Goal: Information Seeking & Learning: Find specific page/section

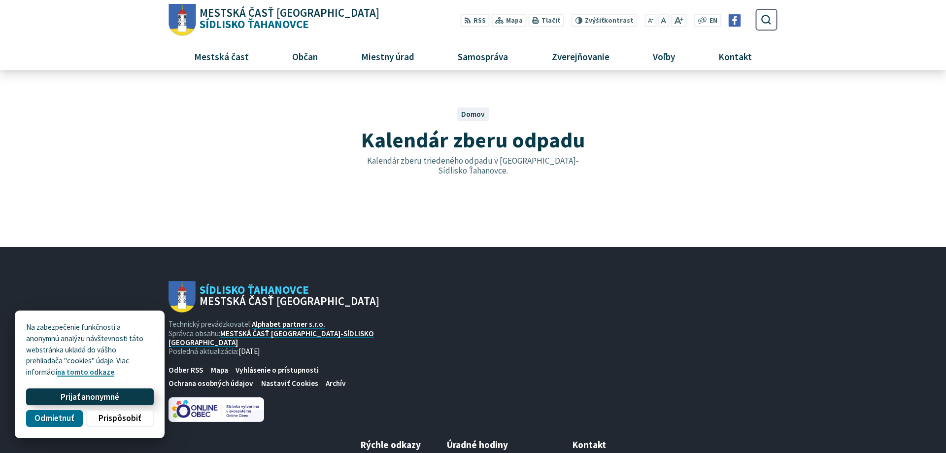
click at [74, 397] on span "Prijať anonymné" at bounding box center [90, 397] width 59 height 10
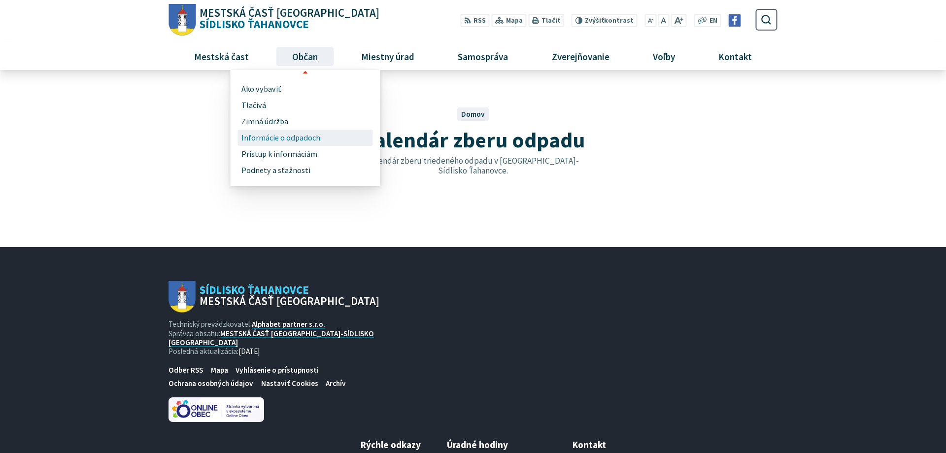
click at [276, 141] on span "Informácie o odpadoch" at bounding box center [280, 138] width 79 height 16
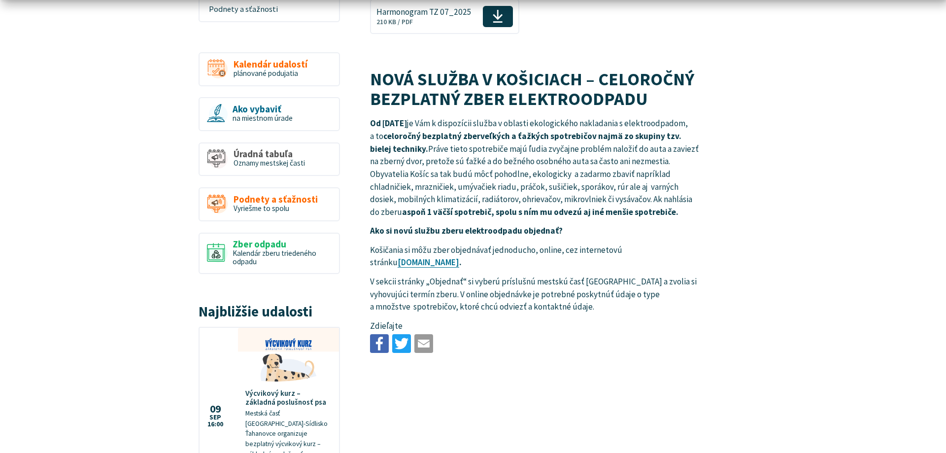
scroll to position [352, 0]
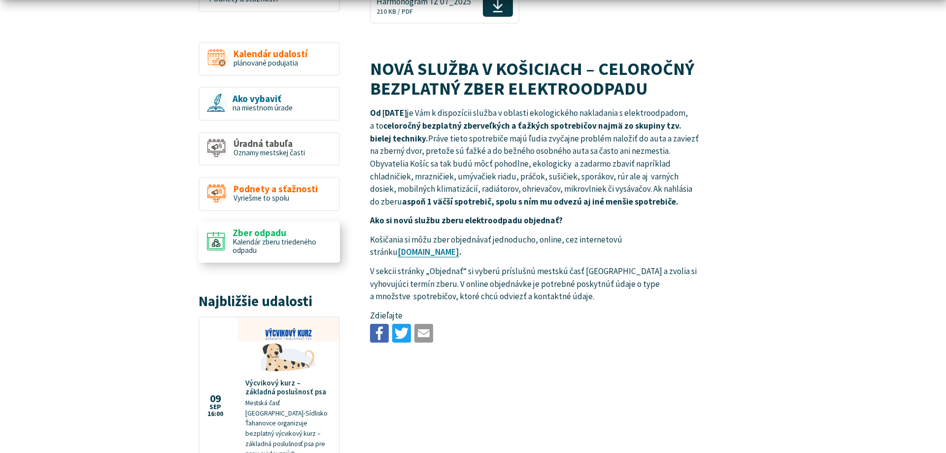
click at [277, 239] on span "Kalendár zberu triedeného odpadu" at bounding box center [275, 246] width 84 height 18
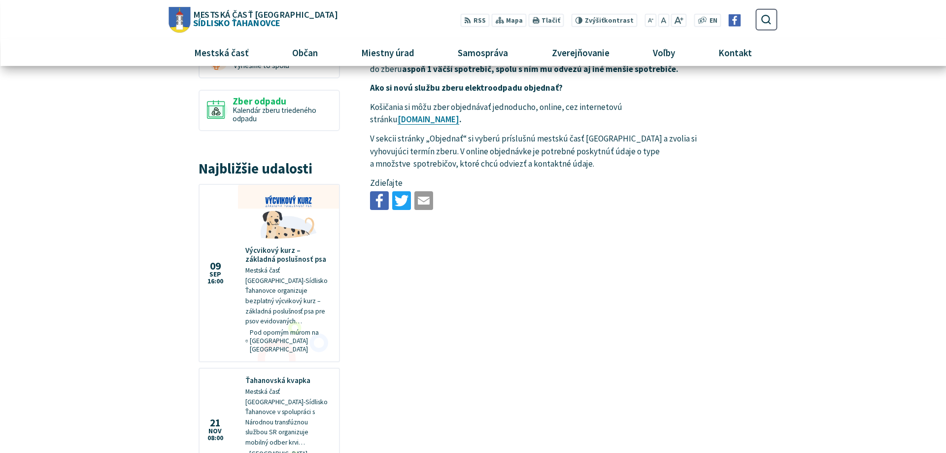
scroll to position [452, 0]
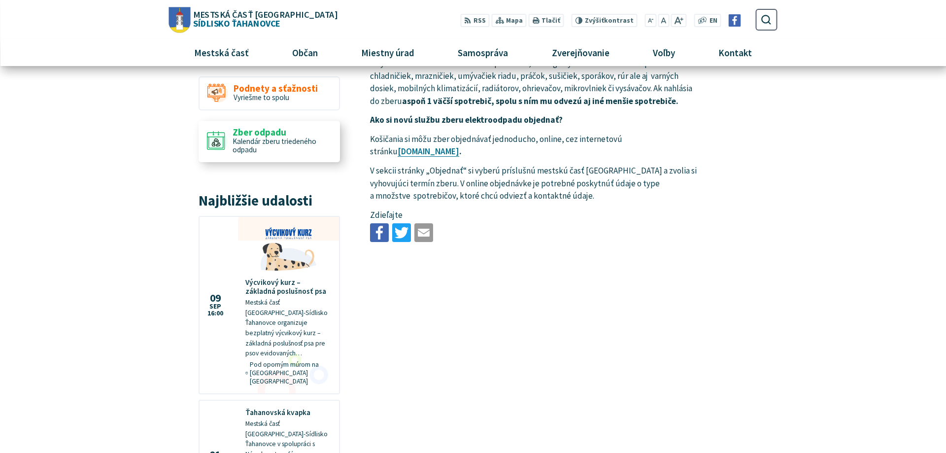
click at [220, 140] on icon at bounding box center [216, 140] width 18 height 19
